Goal: Book appointment/travel/reservation

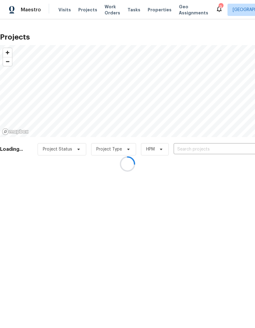
click at [63, 8] on div at bounding box center [127, 164] width 255 height 328
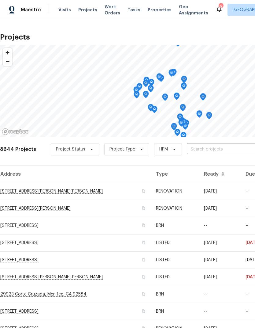
click at [60, 10] on span "Visits" at bounding box center [64, 10] width 13 height 6
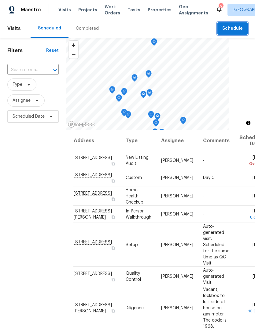
click at [238, 26] on span "Schedule" at bounding box center [233, 29] width 21 height 8
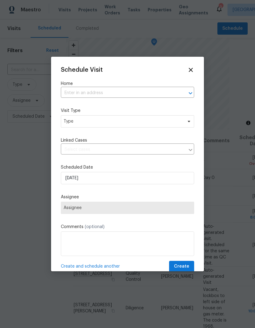
click at [158, 90] on input "text" at bounding box center [119, 92] width 116 height 9
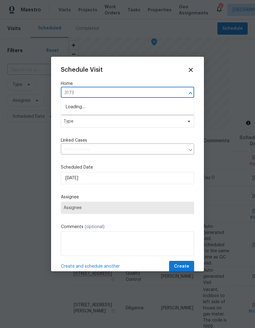
type input "31738"
click at [80, 105] on li "[STREET_ADDRESS]" at bounding box center [127, 107] width 133 height 10
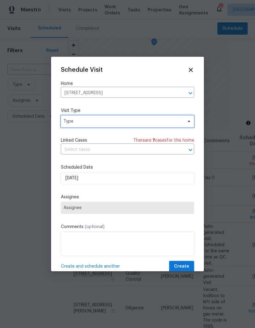
click at [79, 122] on span "Type" at bounding box center [123, 121] width 119 height 6
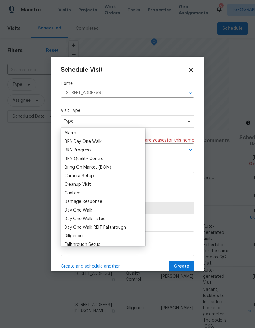
scroll to position [34, 0]
click at [68, 193] on div "Custom" at bounding box center [73, 193] width 16 height 6
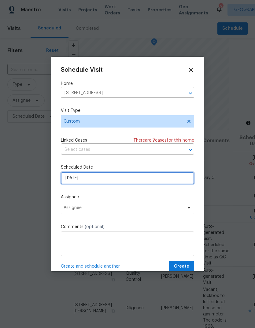
click at [91, 178] on input "[DATE]" at bounding box center [127, 178] width 133 height 12
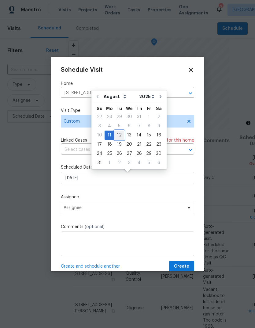
click at [116, 132] on div "12" at bounding box center [119, 135] width 10 height 9
type input "[DATE]"
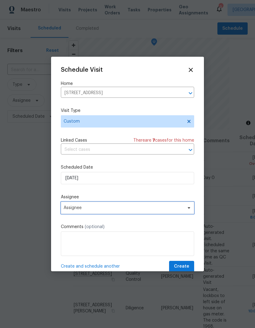
click at [78, 210] on span "Assignee" at bounding box center [124, 207] width 120 height 5
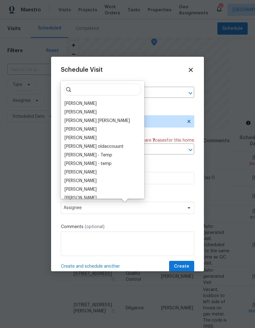
click at [75, 101] on div "[PERSON_NAME]" at bounding box center [81, 103] width 32 height 6
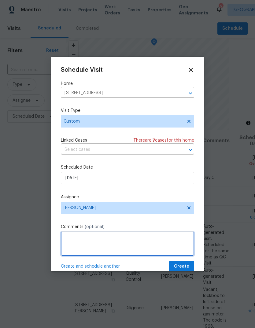
click at [71, 235] on textarea at bounding box center [127, 243] width 133 height 24
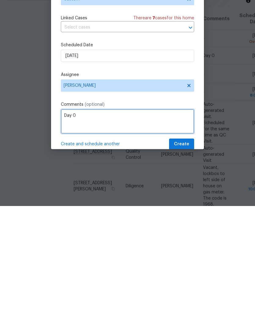
type textarea "Day 0"
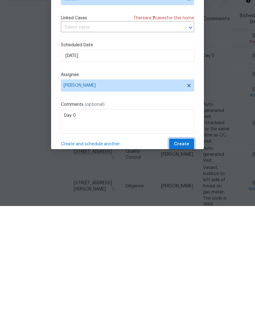
click at [186, 262] on span "Create" at bounding box center [181, 266] width 15 height 8
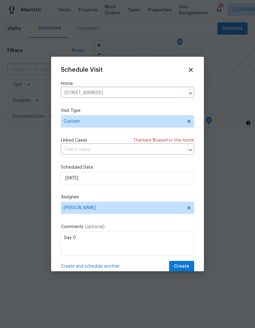
scroll to position [0, 0]
